Goal: Navigation & Orientation: Find specific page/section

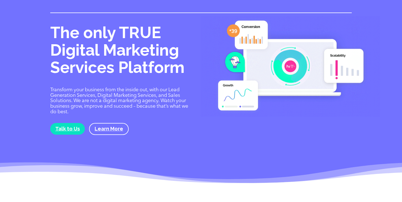
drag, startPoint x: 106, startPoint y: 78, endPoint x: 115, endPoint y: 83, distance: 10.4
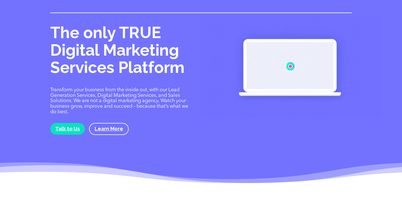
click at [115, 83] on div "The only TRUE Digital Marketing Services Platform Transform your business from …" at bounding box center [121, 84] width 142 height 122
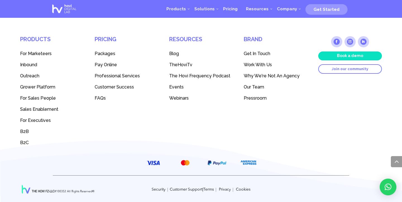
scroll to position [1557, 0]
click at [252, 89] on span "Our Team" at bounding box center [253, 87] width 20 height 5
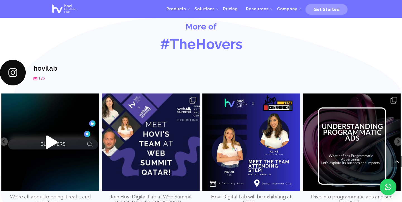
scroll to position [2573, 0]
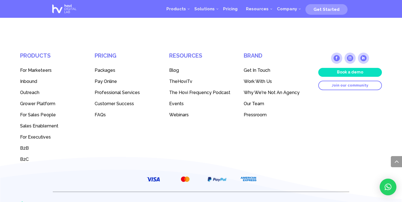
click at [255, 101] on span "Our Team" at bounding box center [253, 103] width 20 height 5
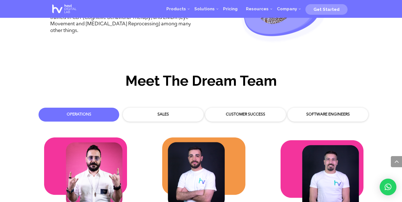
scroll to position [1588, 0]
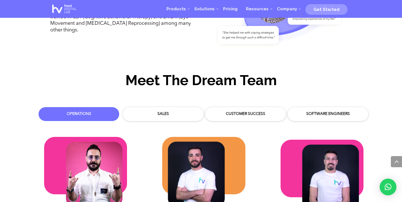
click at [85, 145] on img at bounding box center [85, 172] width 83 height 70
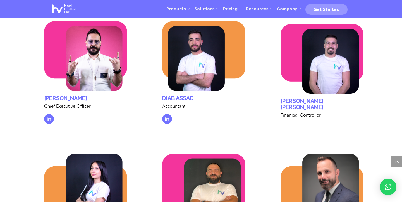
scroll to position [1708, 0]
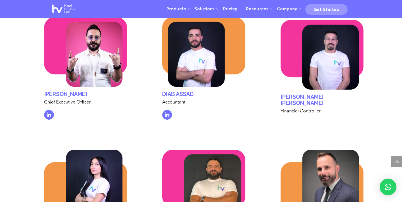
click at [50, 110] on img at bounding box center [49, 115] width 10 height 10
